Goal: Check status: Check status

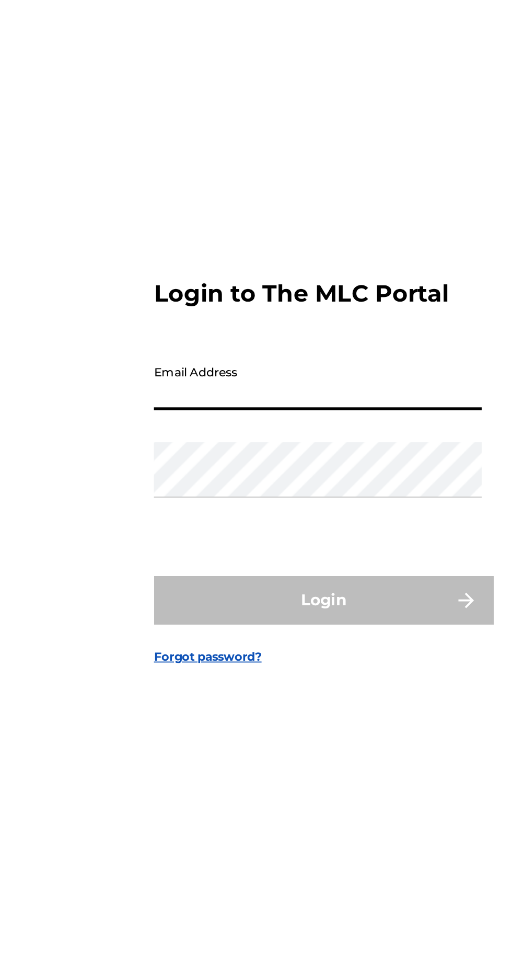
type input "[PERSON_NAME][EMAIL_ADDRESS][PERSON_NAME][DOMAIN_NAME]"
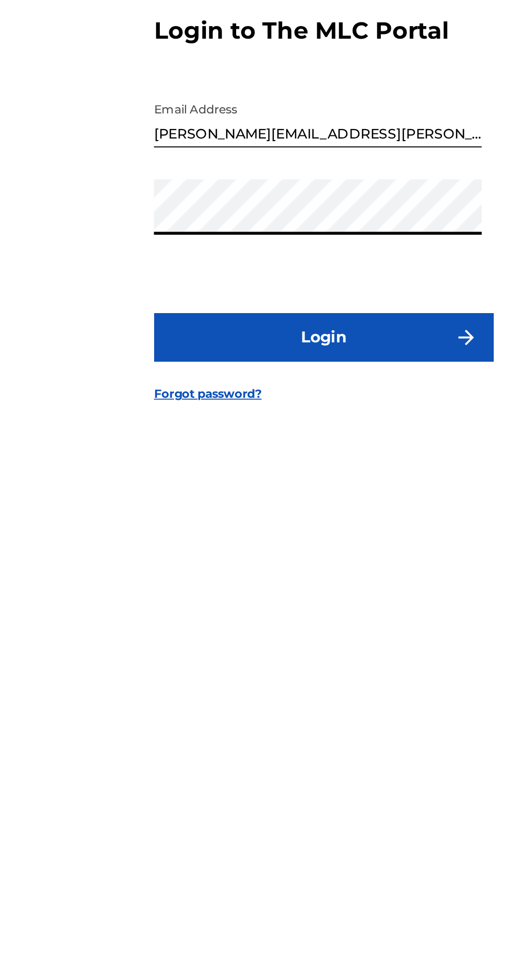
click at [285, 584] on button "Login" at bounding box center [256, 571] width 183 height 26
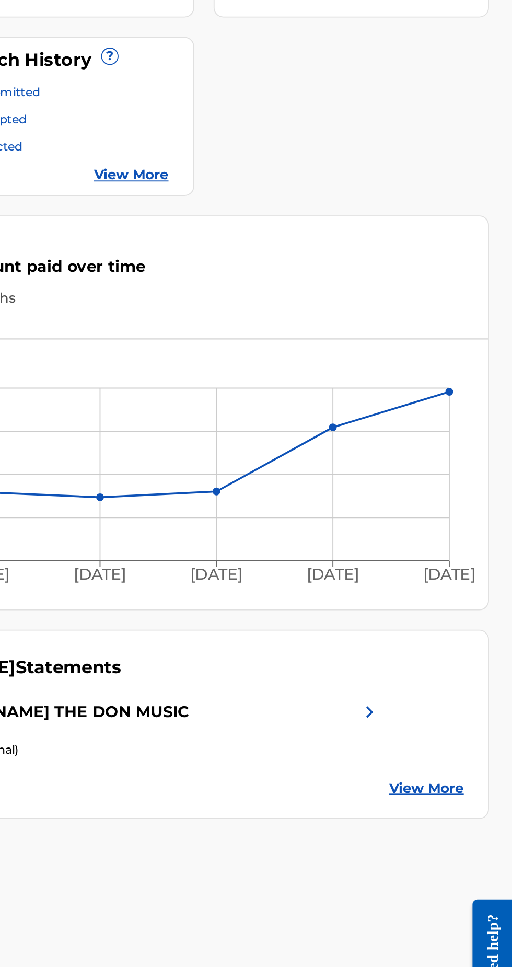
click at [438, 607] on img at bounding box center [435, 613] width 13 height 13
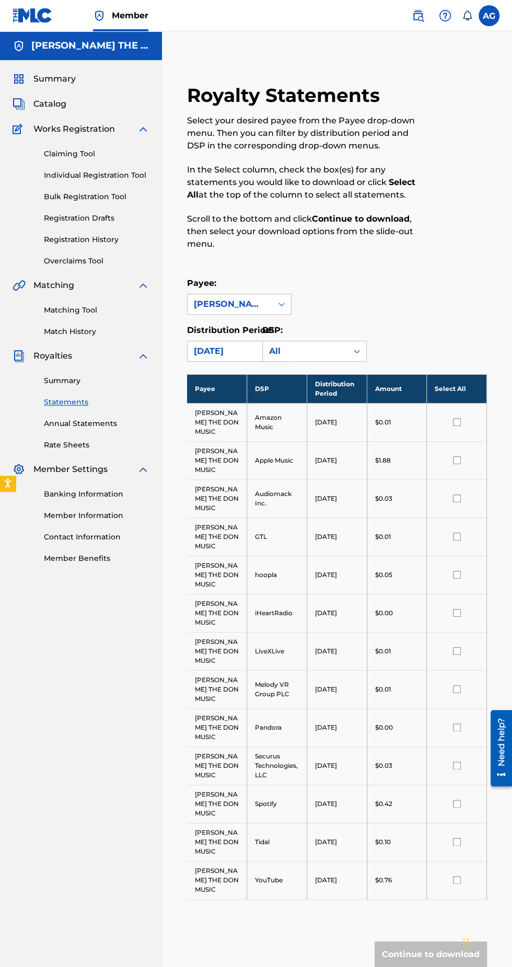
click at [37, 78] on span "Summary" at bounding box center [54, 79] width 42 height 13
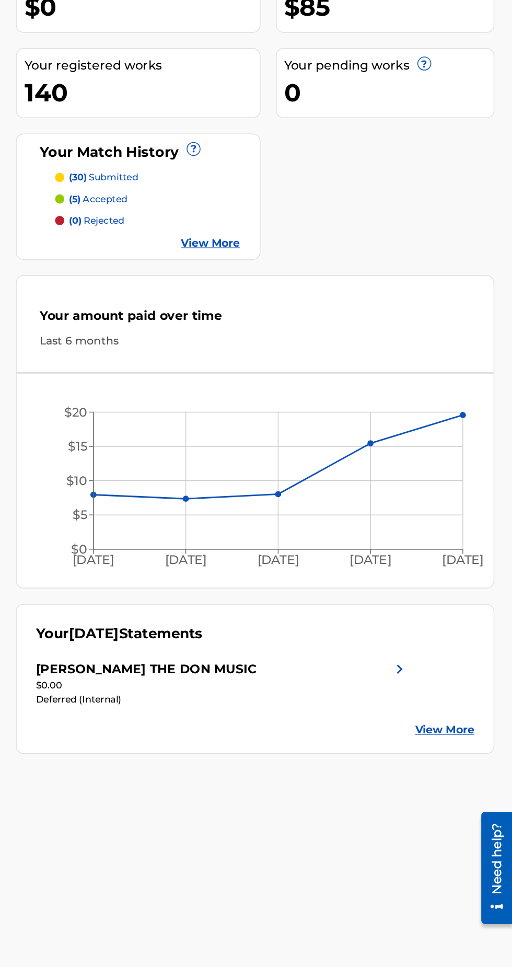
click at [433, 607] on img at bounding box center [435, 613] width 13 height 13
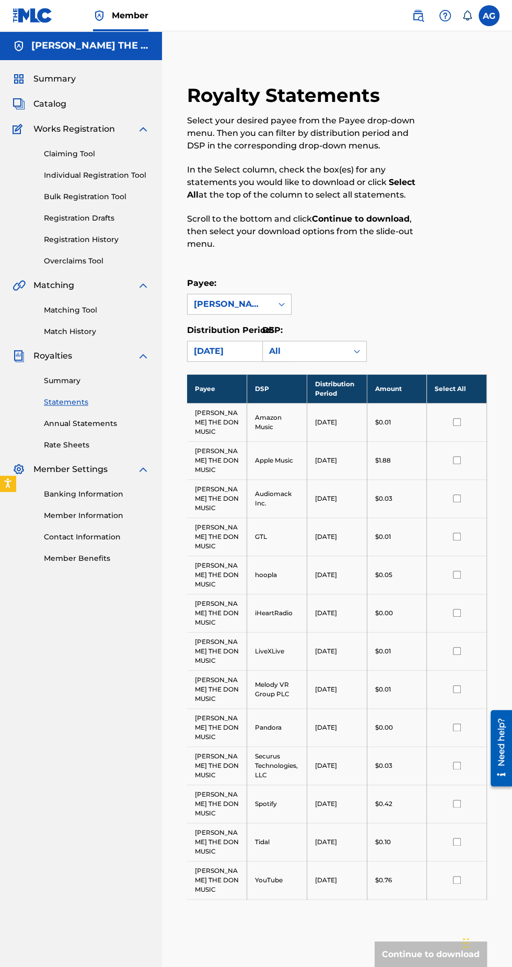
click at [65, 403] on link "Statements" at bounding box center [97, 402] width 106 height 11
click at [56, 352] on span "Royalties" at bounding box center [52, 356] width 39 height 13
click at [70, 380] on link "Summary" at bounding box center [97, 380] width 106 height 11
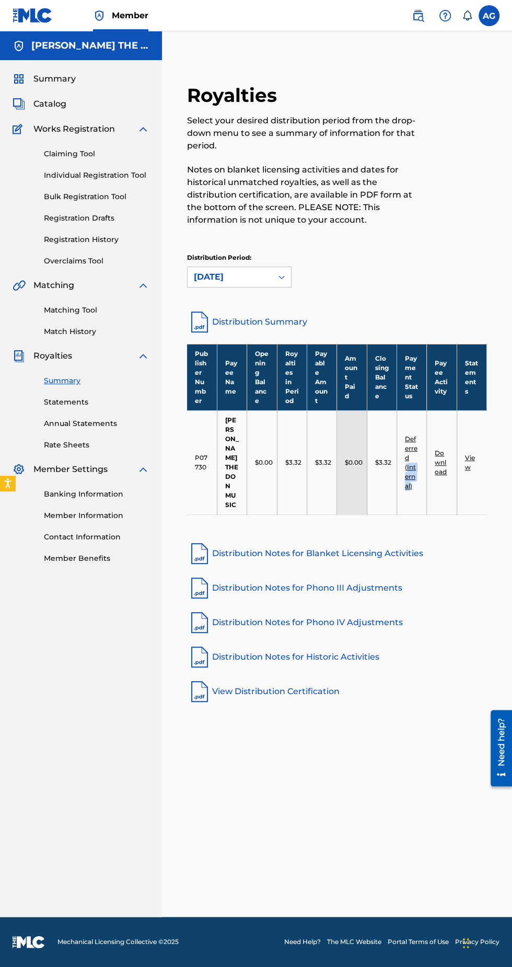
click at [409, 435] on link "Deferred (Internal)" at bounding box center [411, 462] width 13 height 55
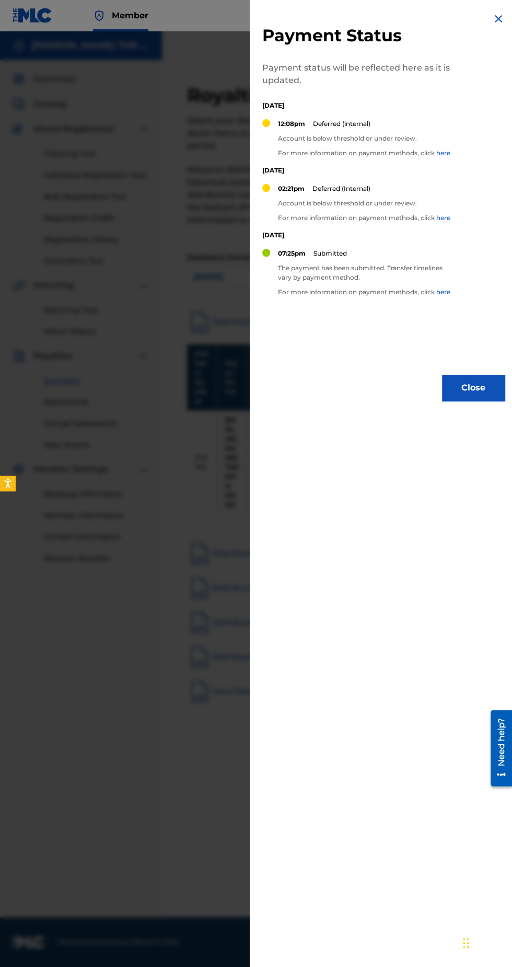
click at [428, 435] on div "Payment Status Payment status will be reflected here as it is updated. [DATE] 1…" at bounding box center [384, 483] width 268 height 967
click at [482, 401] on button "Close" at bounding box center [473, 388] width 63 height 26
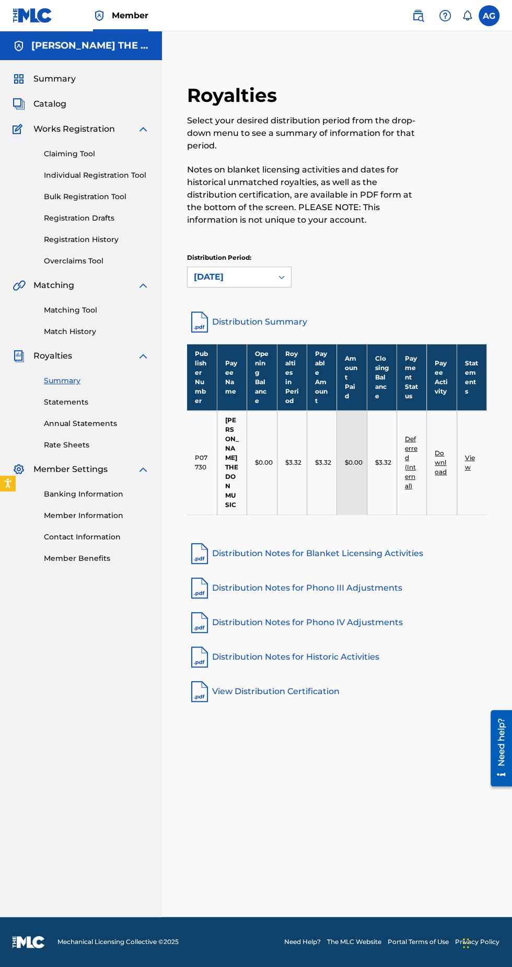
click at [438, 453] on link "Download" at bounding box center [441, 462] width 12 height 27
